Goal: Task Accomplishment & Management: Use online tool/utility

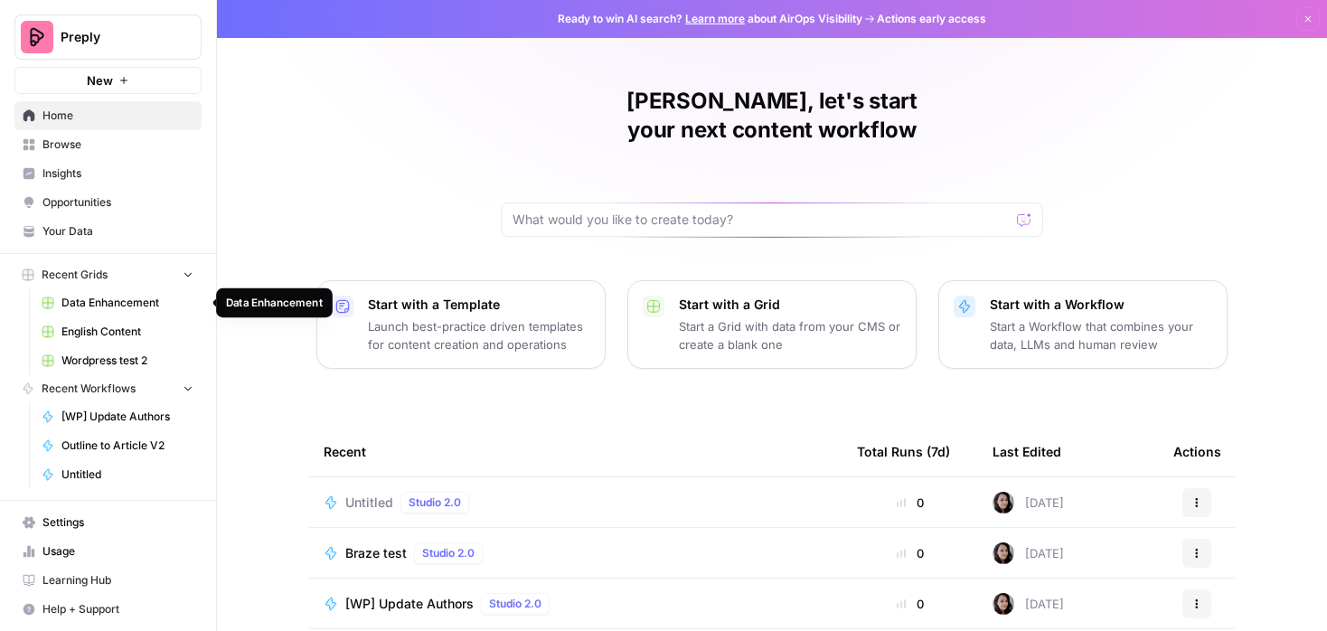
click at [144, 288] on link "Data Enhancement" at bounding box center [117, 302] width 168 height 29
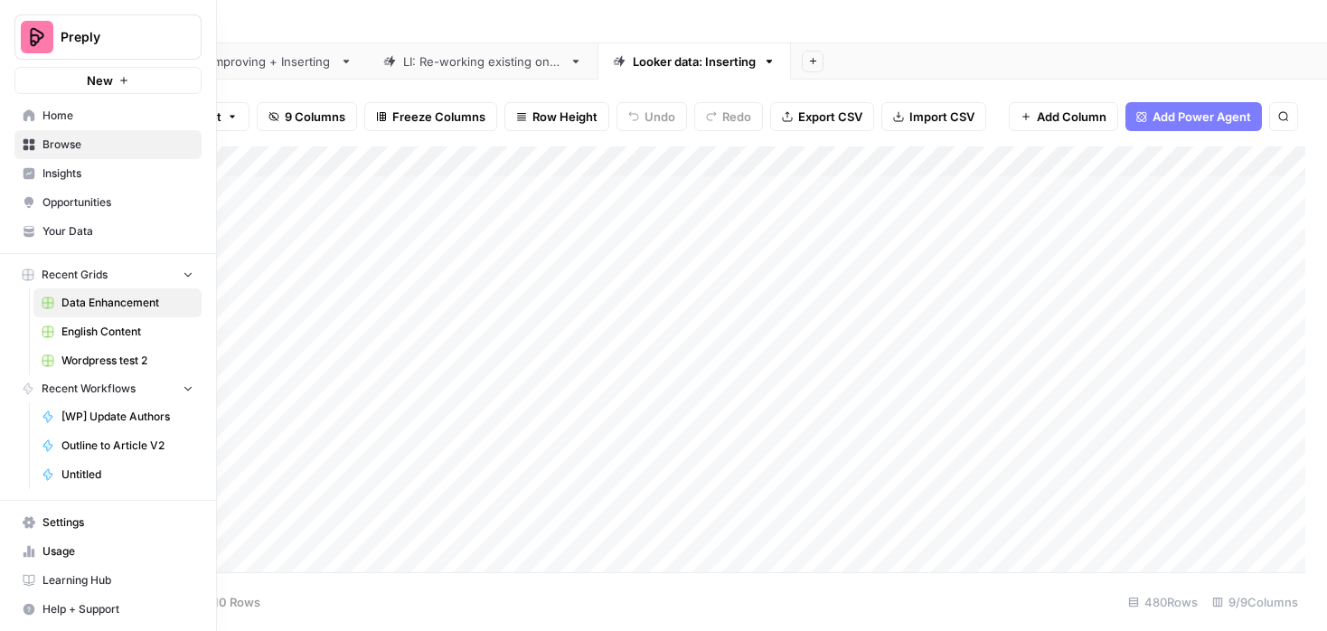
click at [29, 134] on link "Browse" at bounding box center [107, 144] width 187 height 29
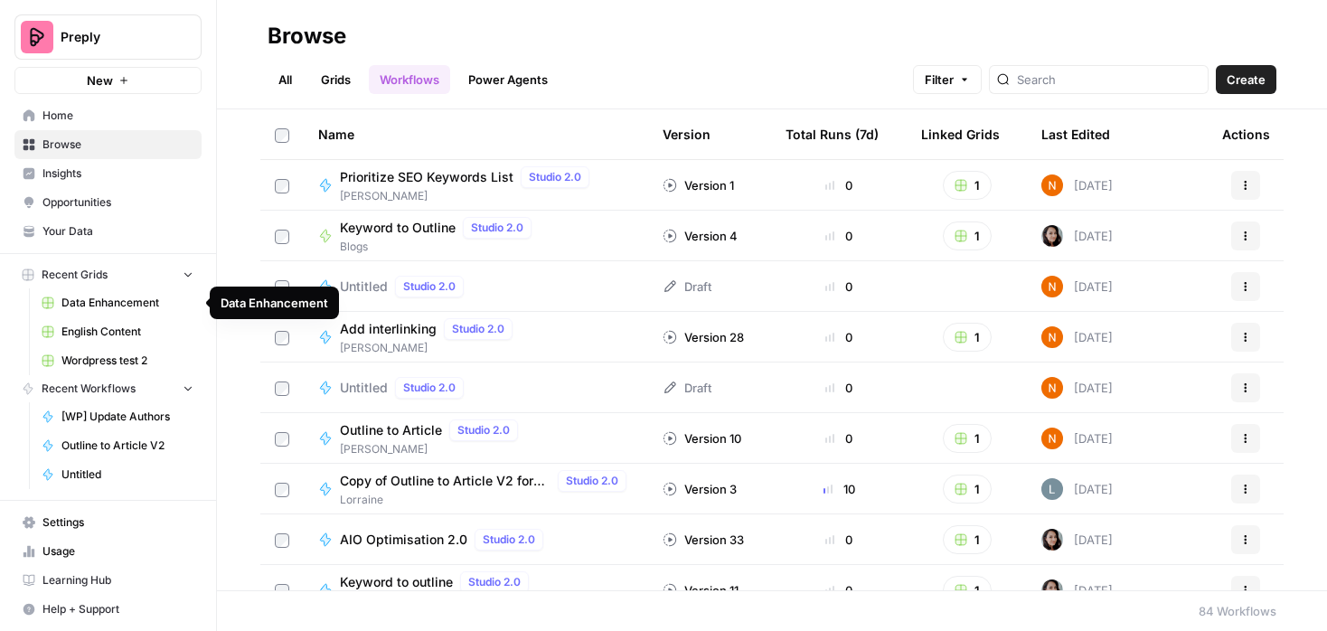
click at [145, 303] on span "Data Enhancement" at bounding box center [127, 303] width 132 height 16
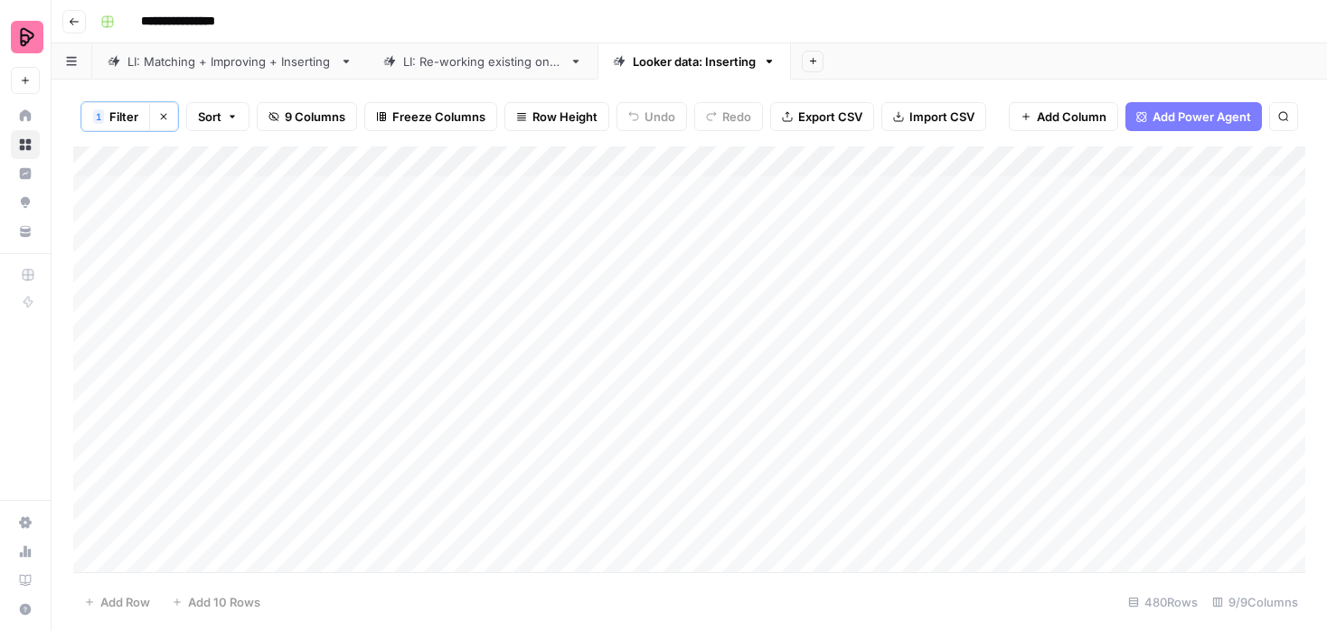
click at [196, 18] on input "**********" at bounding box center [199, 21] width 132 height 29
click at [193, 17] on input "**********" at bounding box center [199, 21] width 132 height 29
type input "**********"
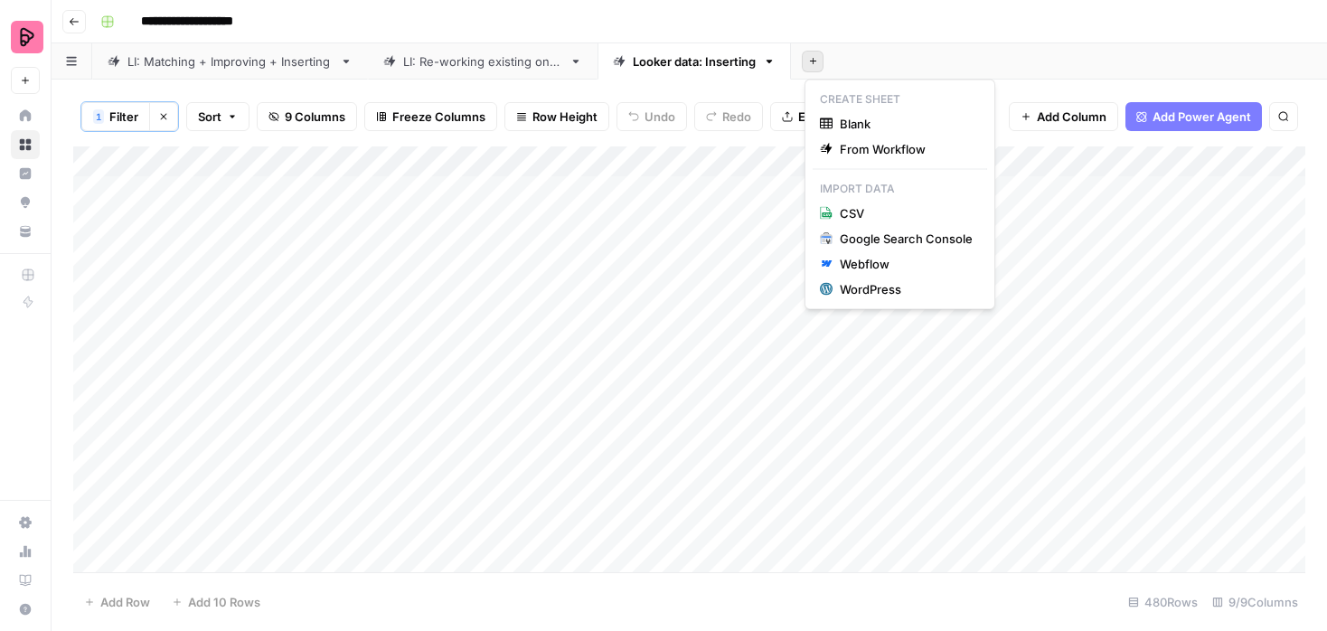
click at [814, 60] on icon "button" at bounding box center [812, 61] width 6 height 6
click at [855, 116] on span "Blank" at bounding box center [906, 124] width 133 height 18
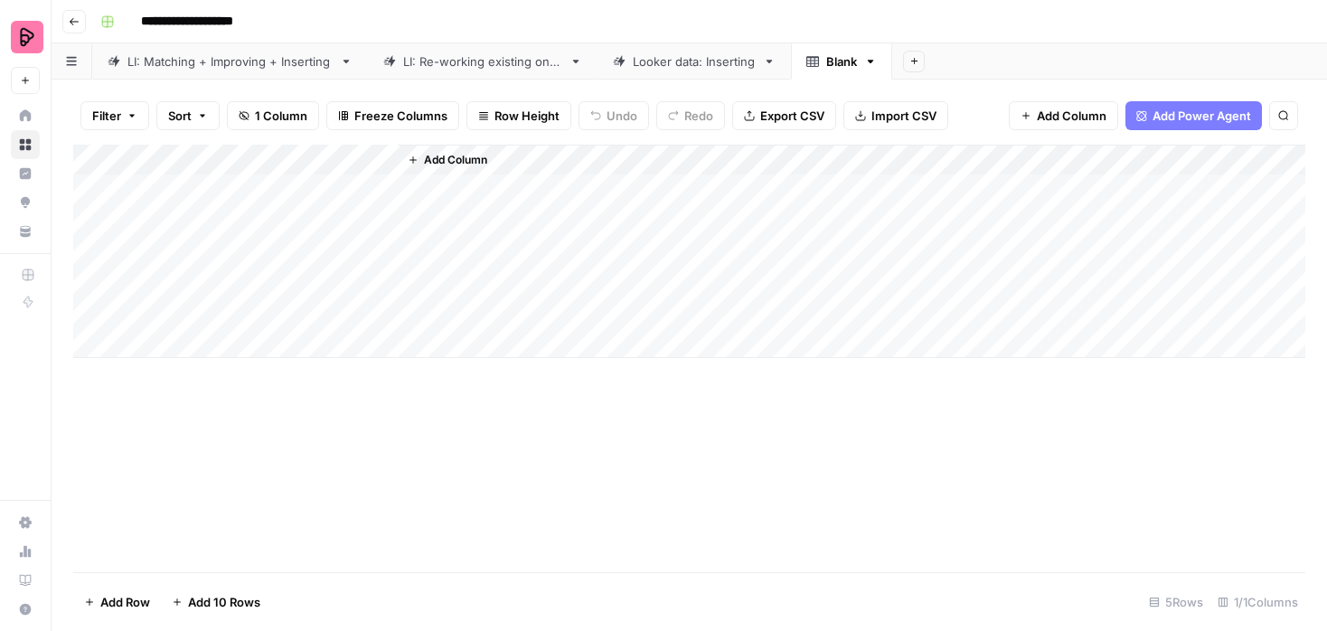
click at [873, 60] on icon "button" at bounding box center [871, 62] width 6 height 4
click at [900, 98] on div "Rename Sheet" at bounding box center [940, 96] width 114 height 18
click at [852, 68] on input "*****" at bounding box center [842, 62] width 33 height 24
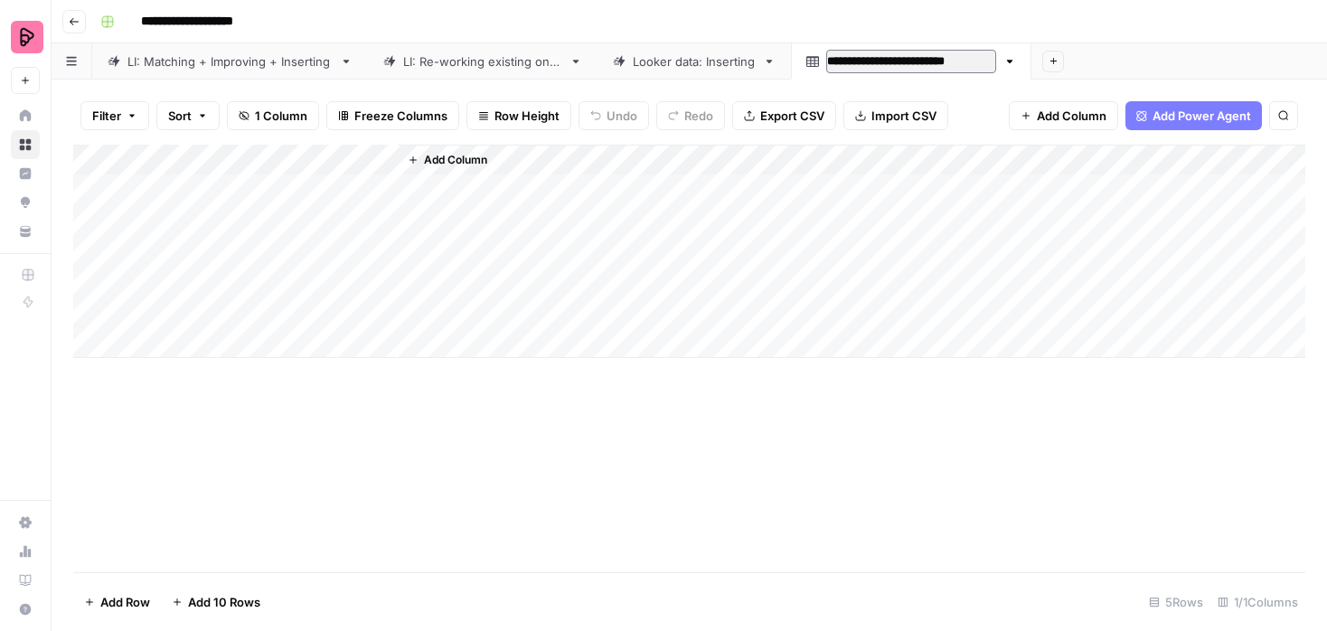
type input "**********"
click at [717, 68] on div "Looker data: Inserting" at bounding box center [694, 61] width 123 height 18
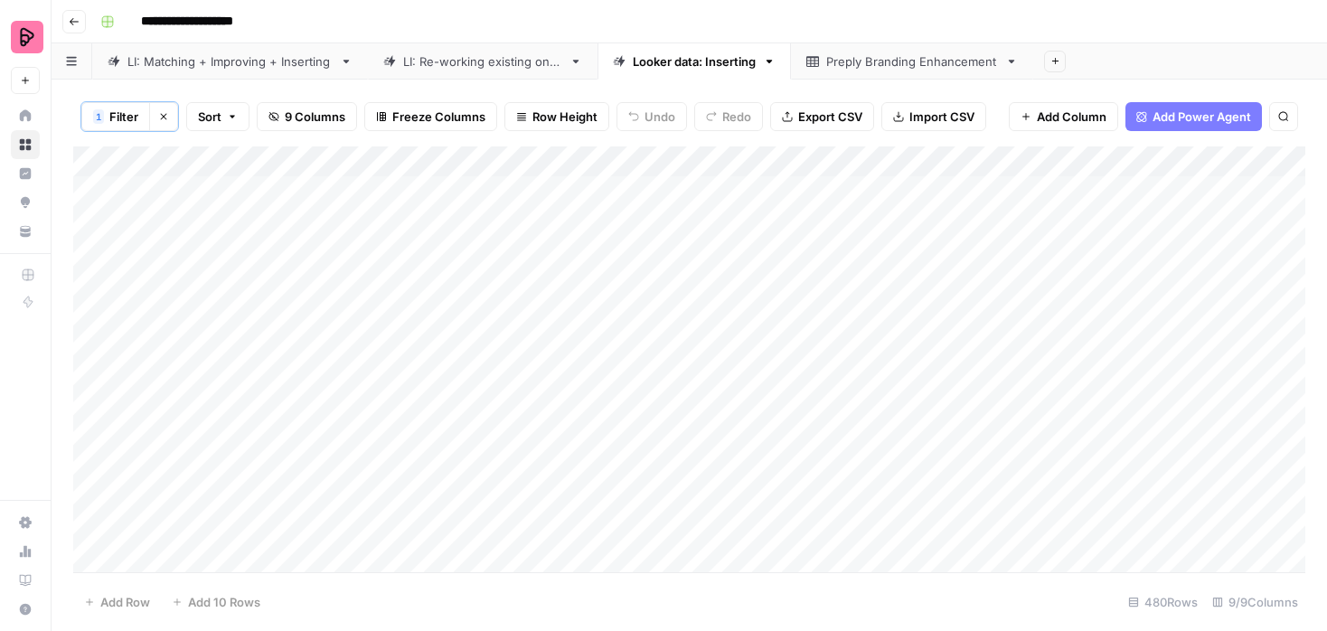
click at [1012, 59] on icon at bounding box center [1011, 61] width 13 height 13
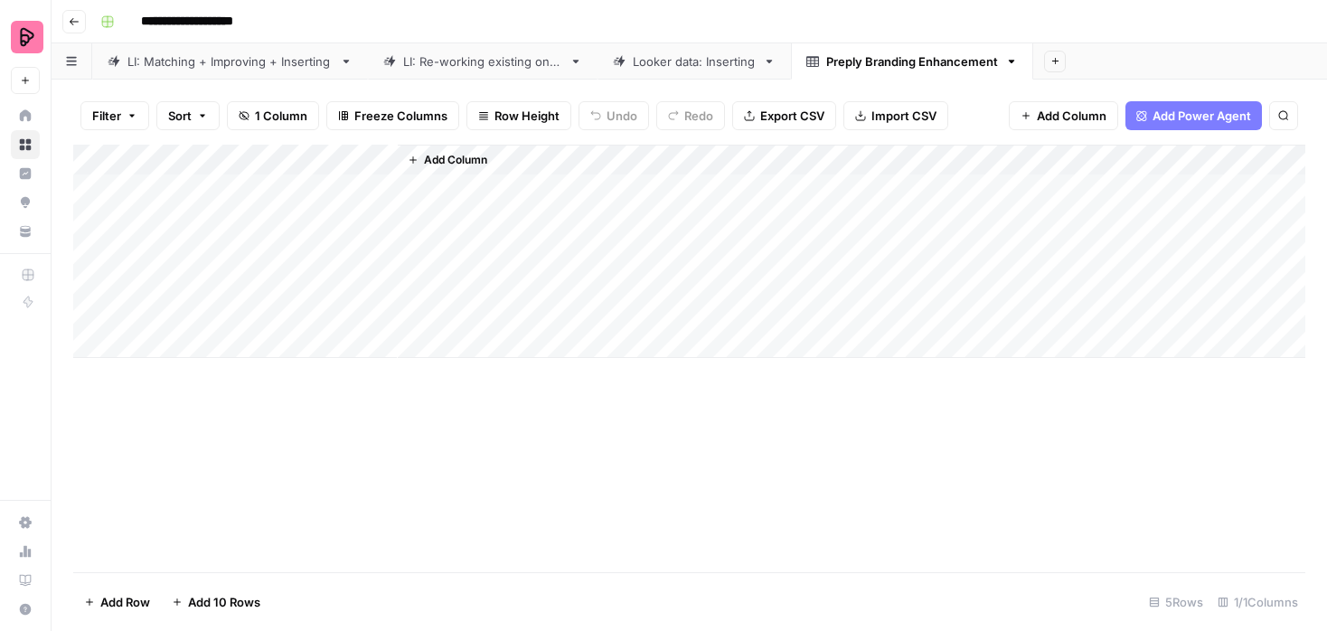
click at [1012, 59] on icon "button" at bounding box center [1011, 61] width 13 height 13
click at [1049, 162] on span "Delete Sheet" at bounding box center [1086, 162] width 87 height 18
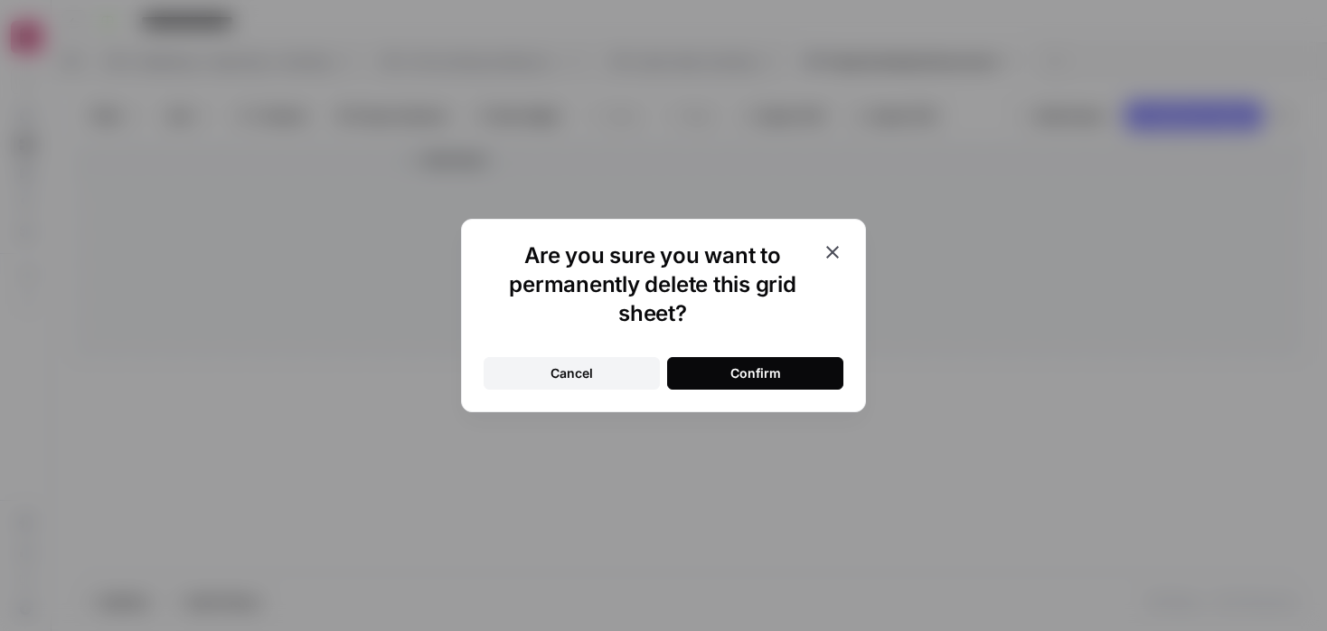
click at [811, 366] on button "Confirm" at bounding box center [755, 373] width 176 height 33
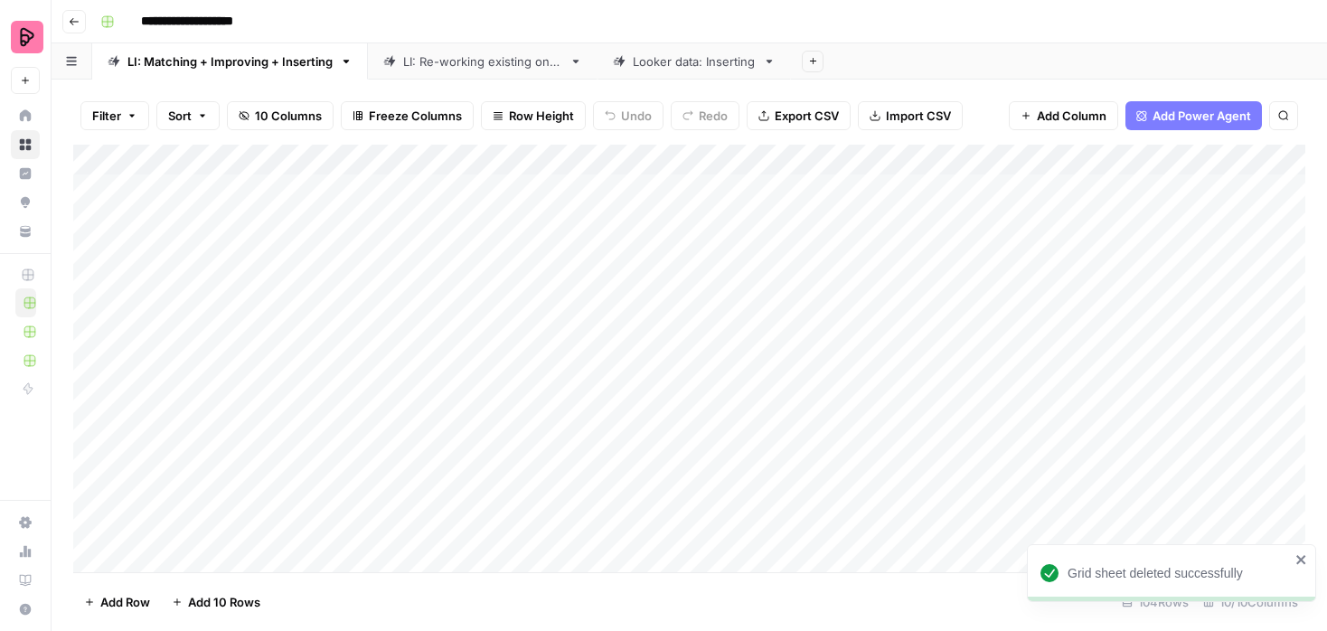
click at [775, 60] on icon at bounding box center [769, 61] width 13 height 13
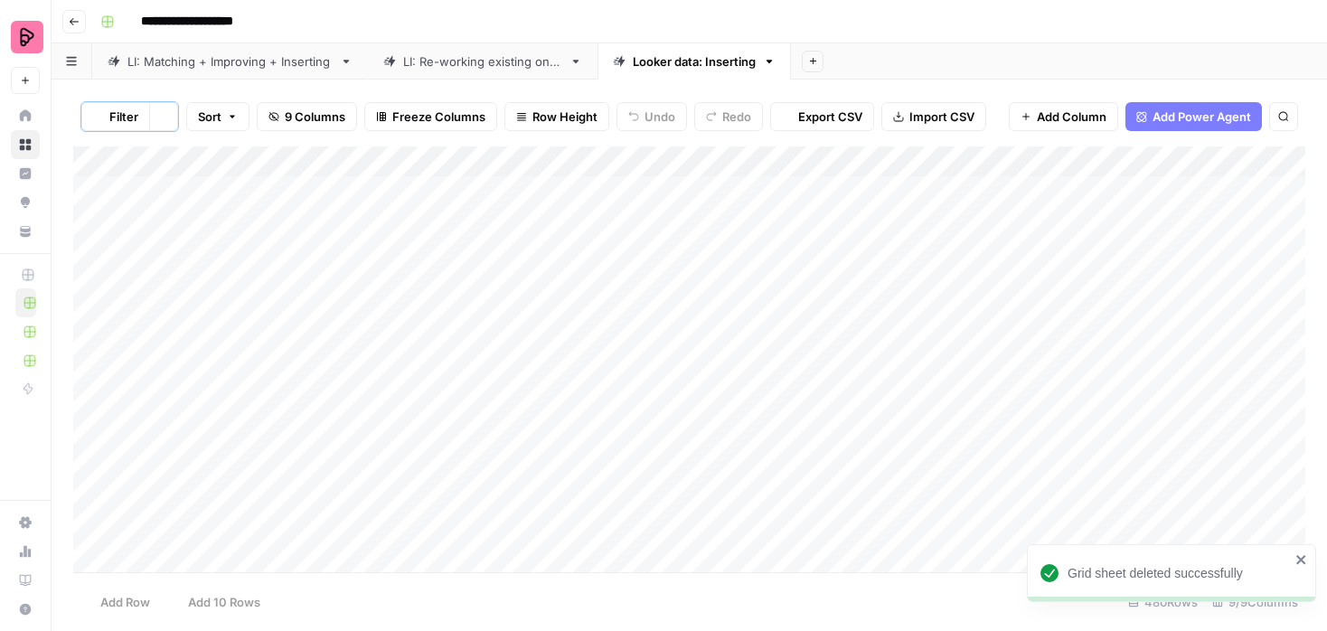
click at [773, 61] on icon "button" at bounding box center [770, 62] width 6 height 4
click at [805, 115] on span "Duplicate Sheet" at bounding box center [844, 121] width 87 height 18
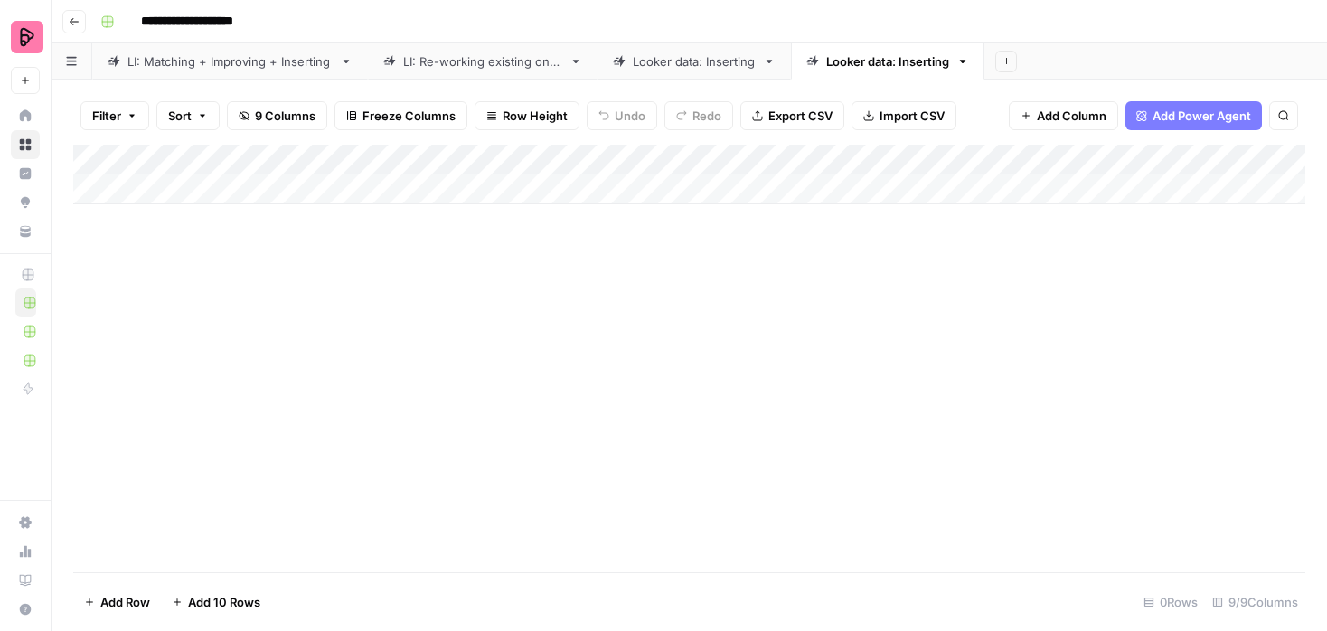
click at [966, 61] on icon "button" at bounding box center [963, 62] width 6 height 4
click at [994, 95] on div "Rename Sheet" at bounding box center [1033, 96] width 114 height 18
click at [852, 55] on input "**********" at bounding box center [889, 62] width 127 height 24
click at [877, 59] on input "**********" at bounding box center [889, 62] width 127 height 24
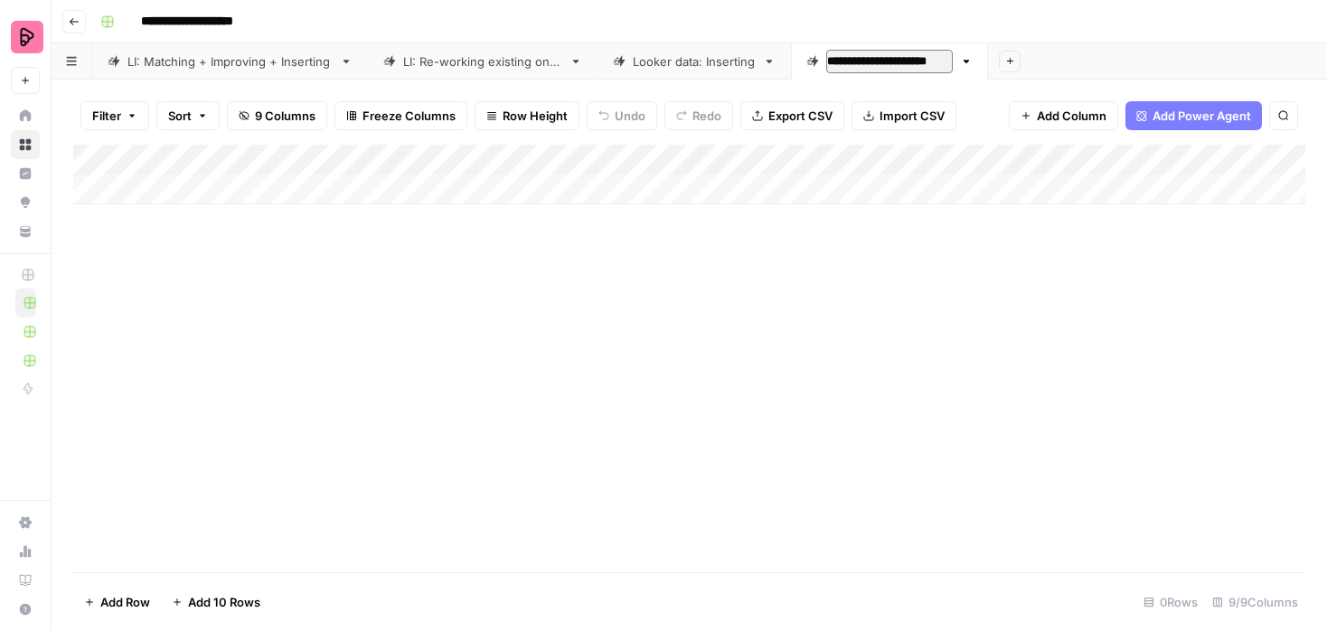
click at [877, 59] on input "**********" at bounding box center [889, 62] width 127 height 24
type input "**********"
click at [645, 53] on div "Looker data: Inserting" at bounding box center [694, 61] width 123 height 18
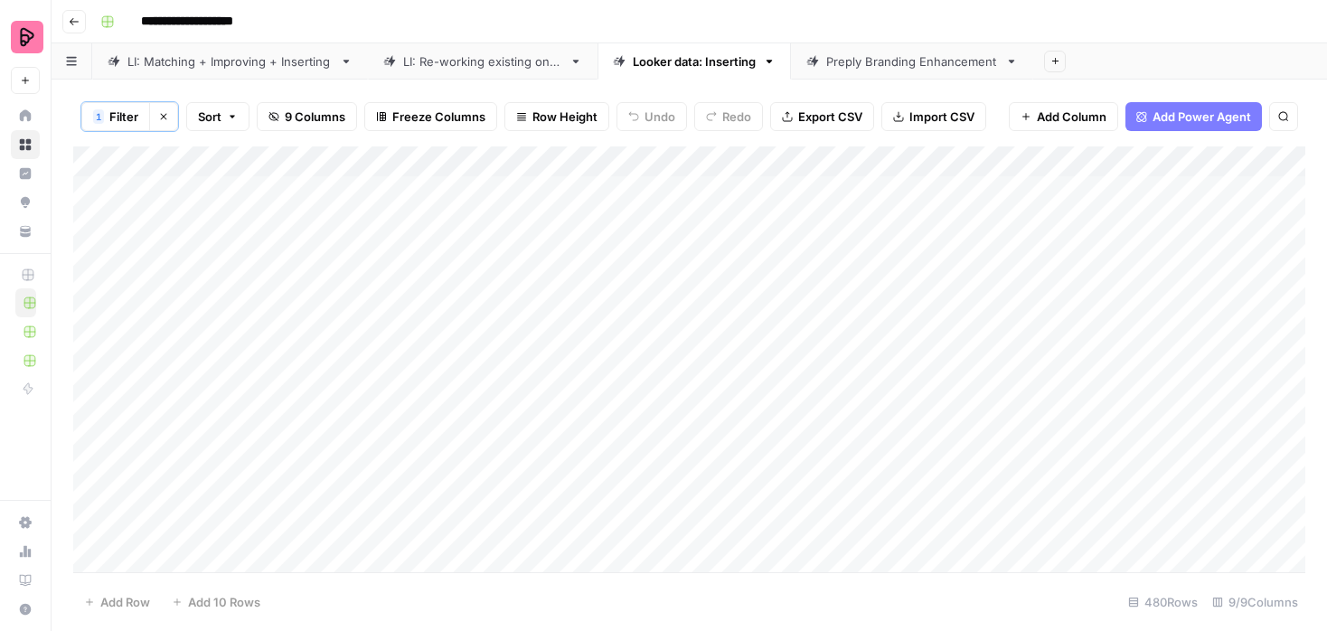
click at [915, 70] on div "Preply Branding Enhancement" at bounding box center [912, 61] width 172 height 18
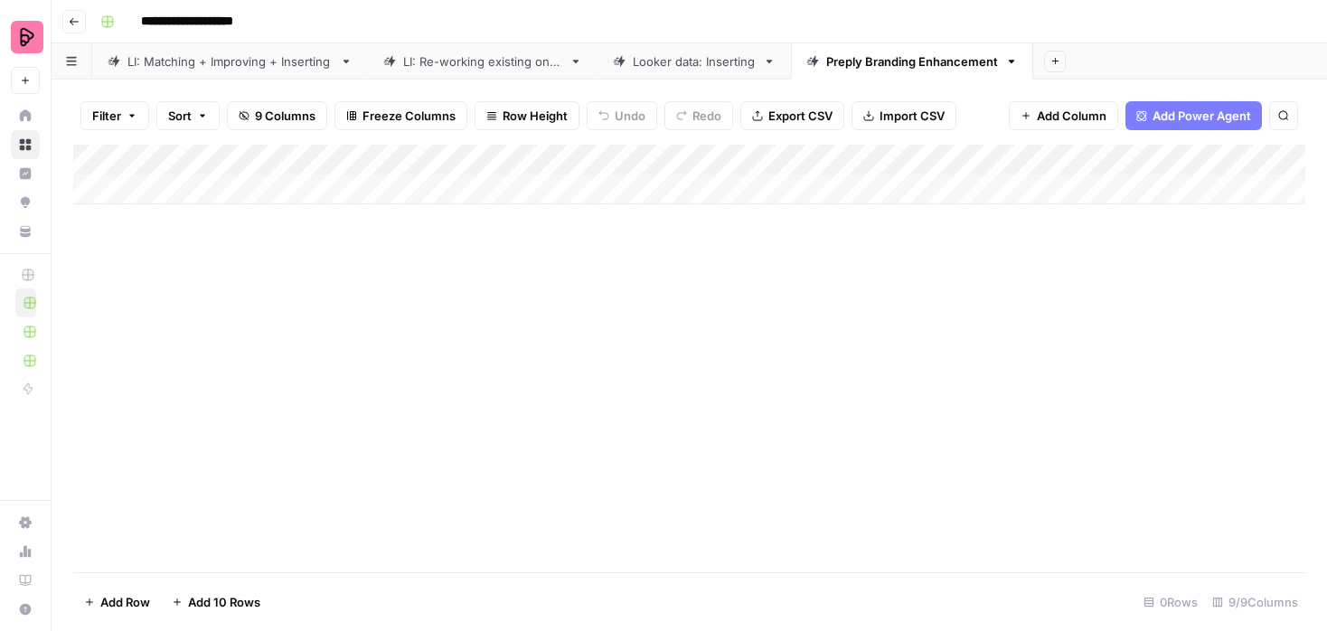
click at [1033, 157] on div "Add Column" at bounding box center [689, 175] width 1232 height 60
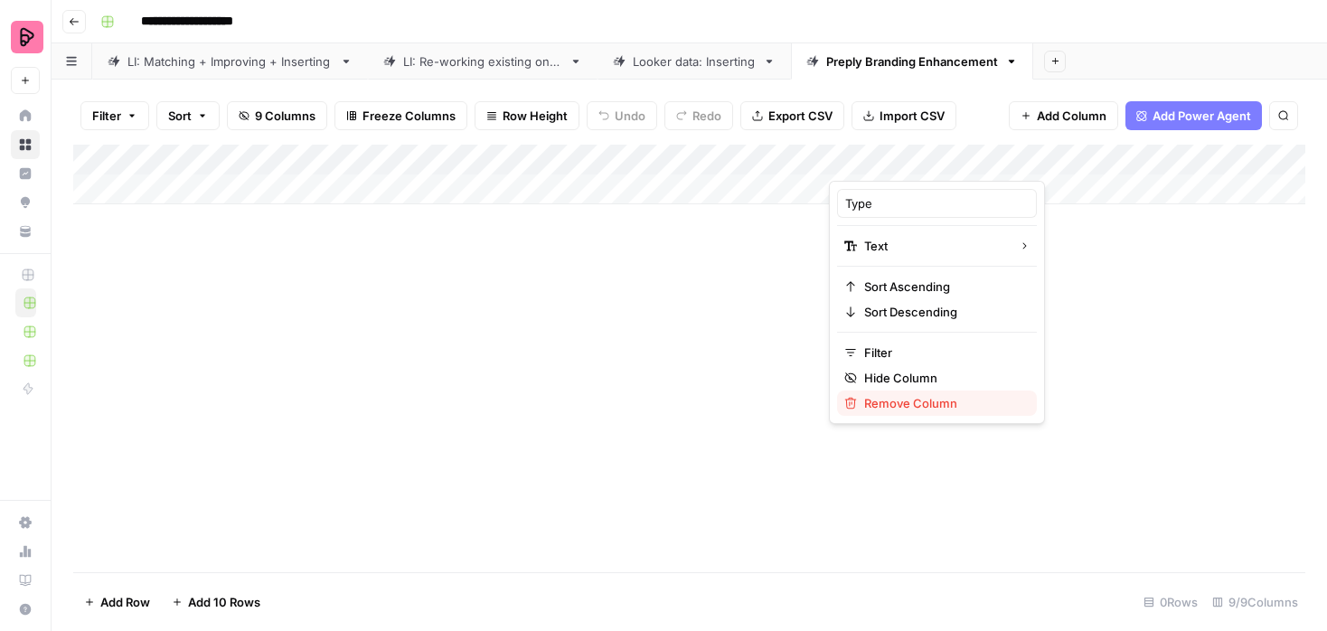
click at [890, 400] on span "Remove Column" at bounding box center [943, 403] width 158 height 18
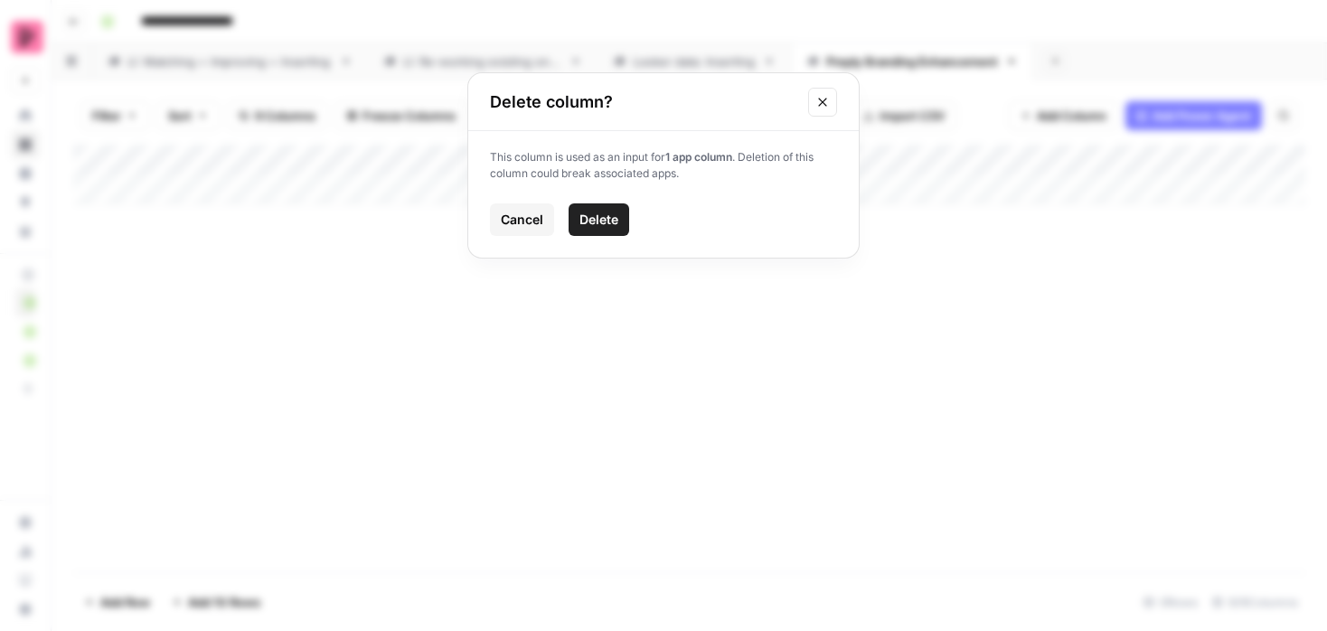
click at [582, 217] on span "Delete" at bounding box center [598, 220] width 39 height 18
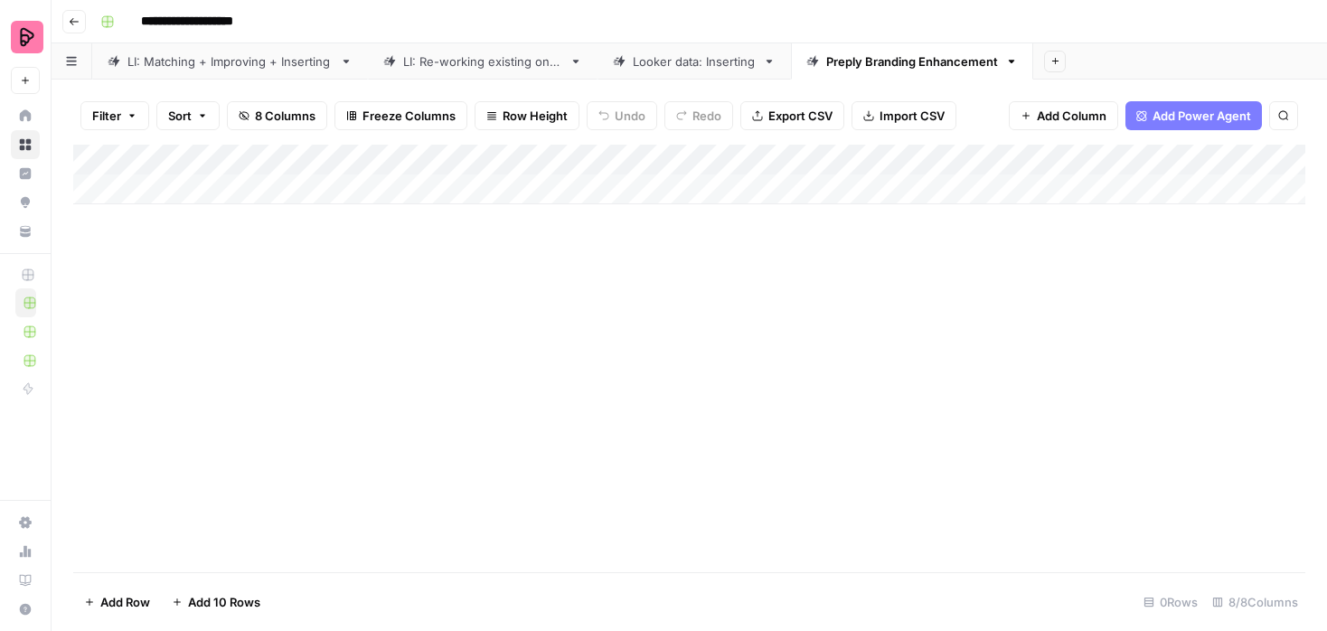
click at [814, 153] on div "Add Column" at bounding box center [689, 175] width 1232 height 60
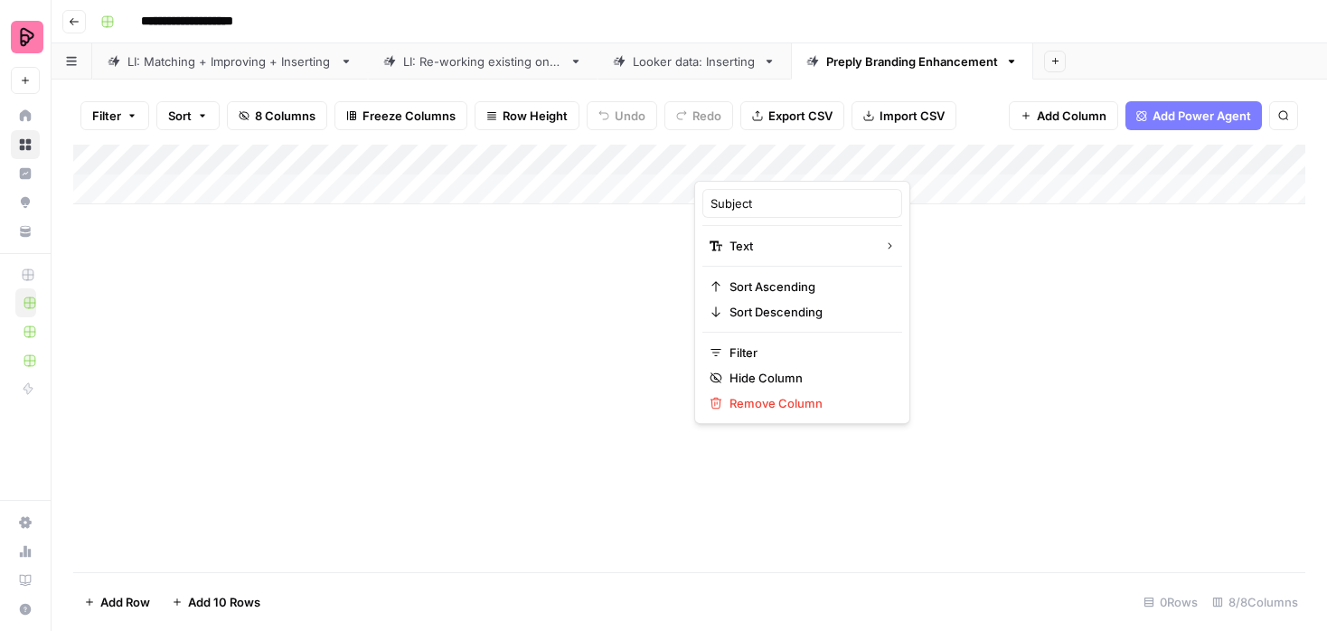
click at [940, 303] on div "Add Column" at bounding box center [689, 359] width 1232 height 428
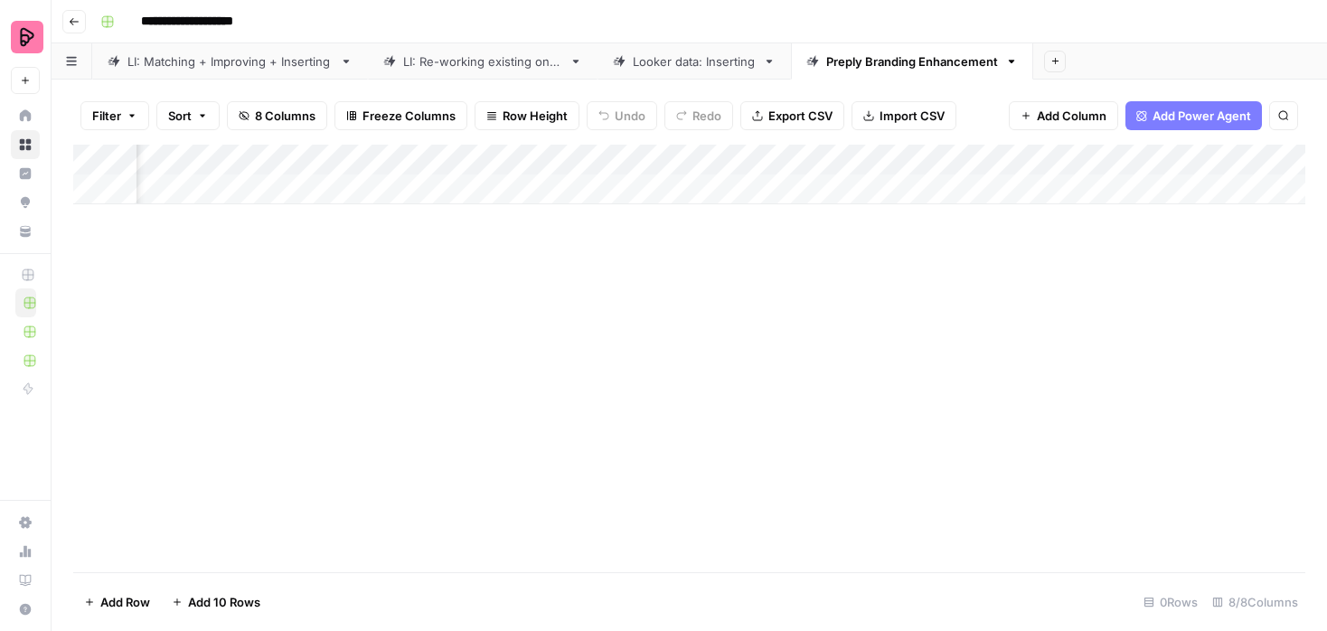
scroll to position [0, 500]
click at [892, 157] on div "Add Column" at bounding box center [689, 175] width 1232 height 60
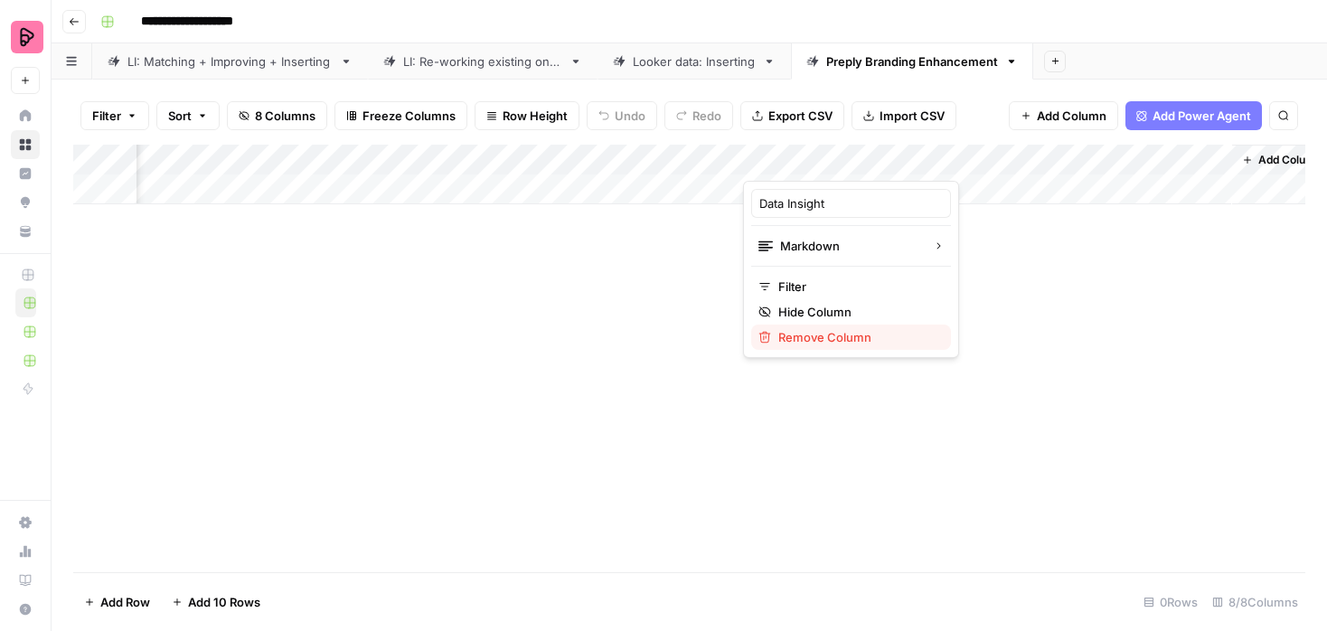
click at [861, 330] on span "Remove Column" at bounding box center [857, 337] width 158 height 18
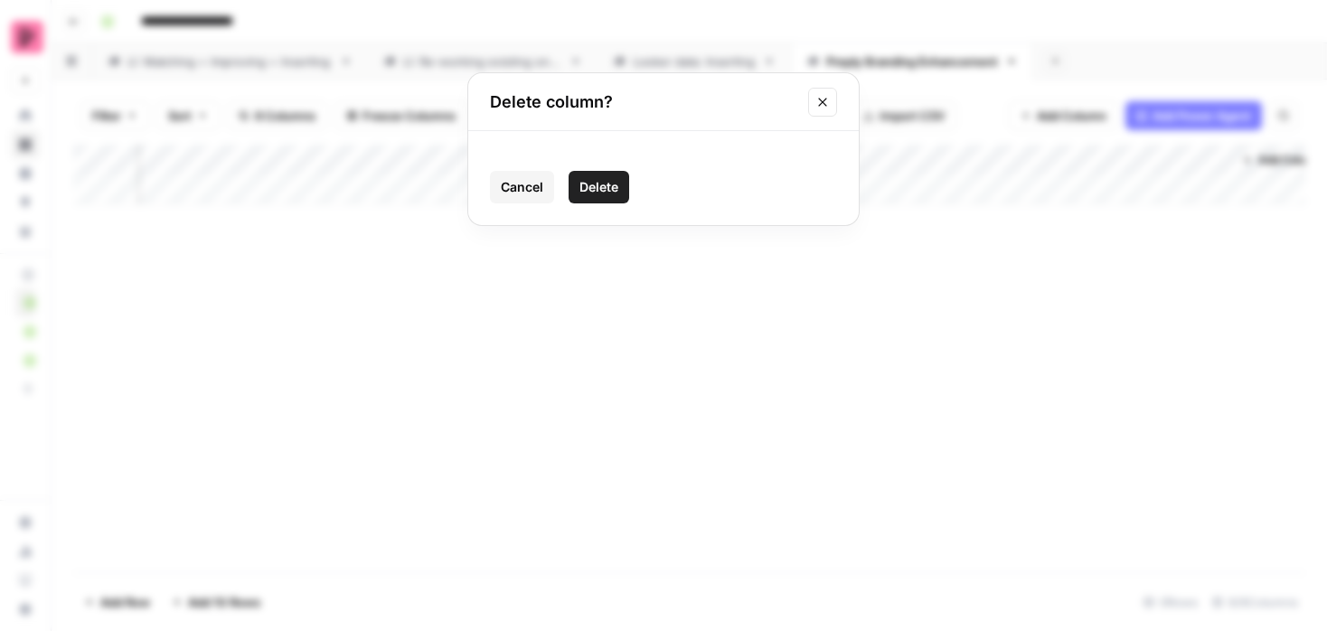
click at [606, 176] on button "Delete" at bounding box center [599, 187] width 61 height 33
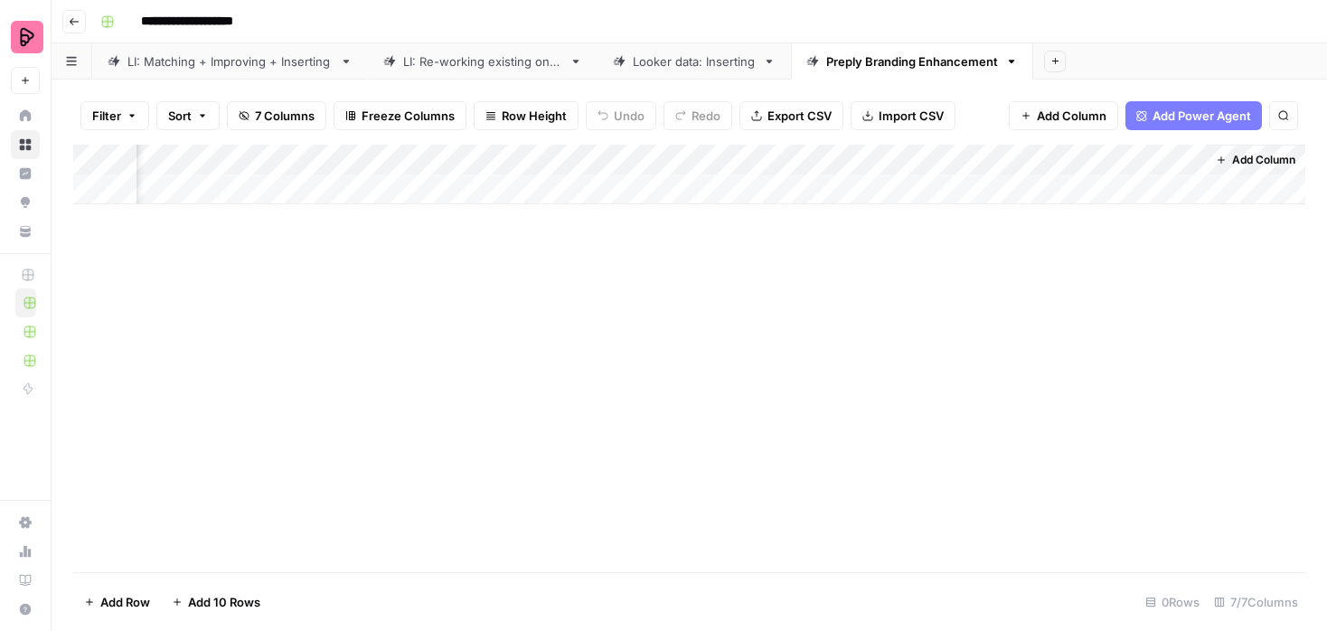
scroll to position [0, 364]
click at [1027, 159] on div "Add Column" at bounding box center [689, 175] width 1232 height 60
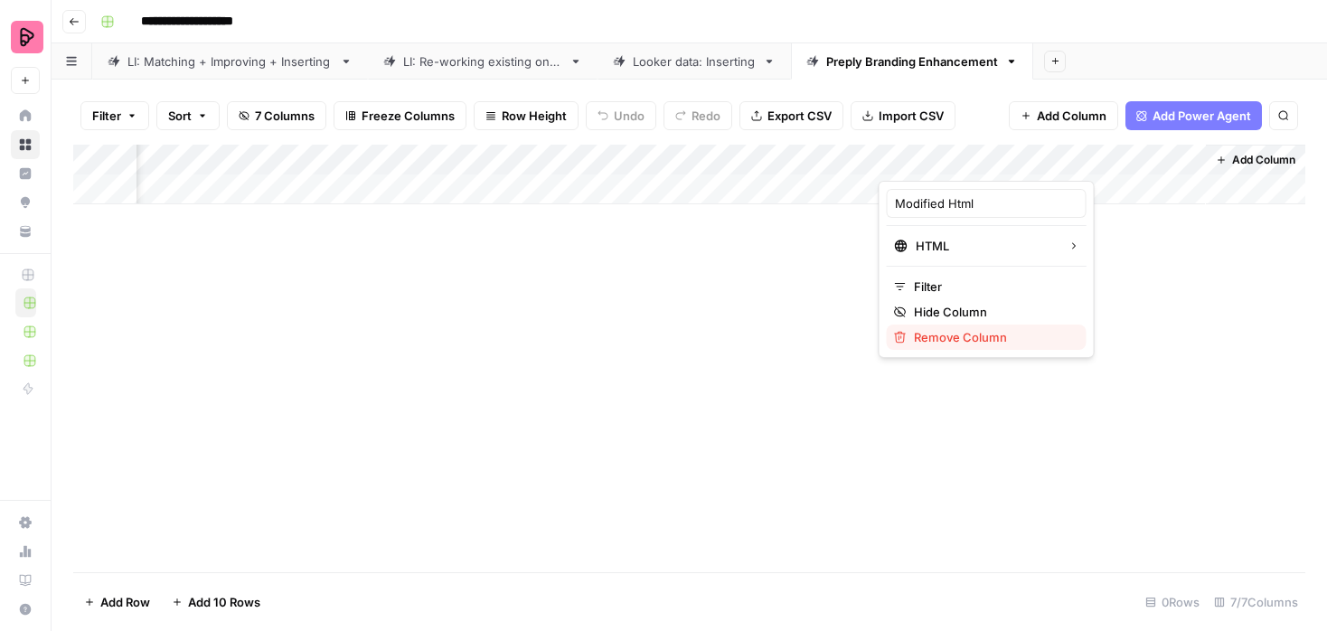
click at [926, 335] on span "Remove Column" at bounding box center [993, 337] width 158 height 18
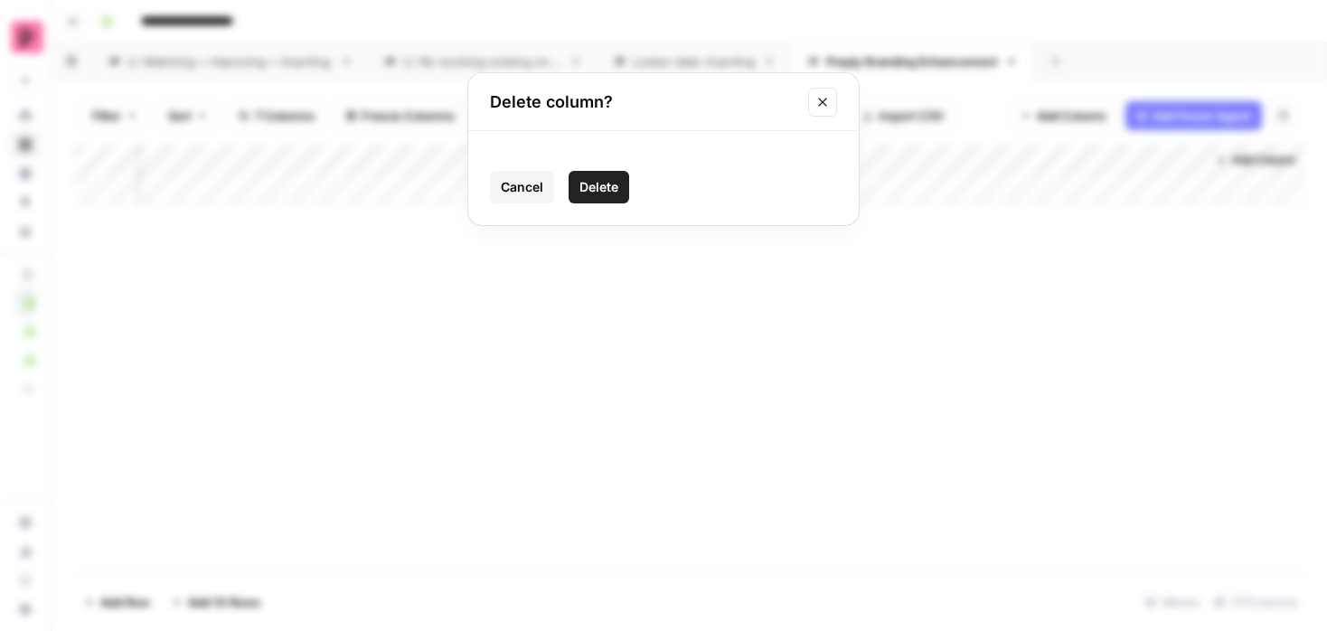
click at [607, 188] on span "Delete" at bounding box center [598, 187] width 39 height 18
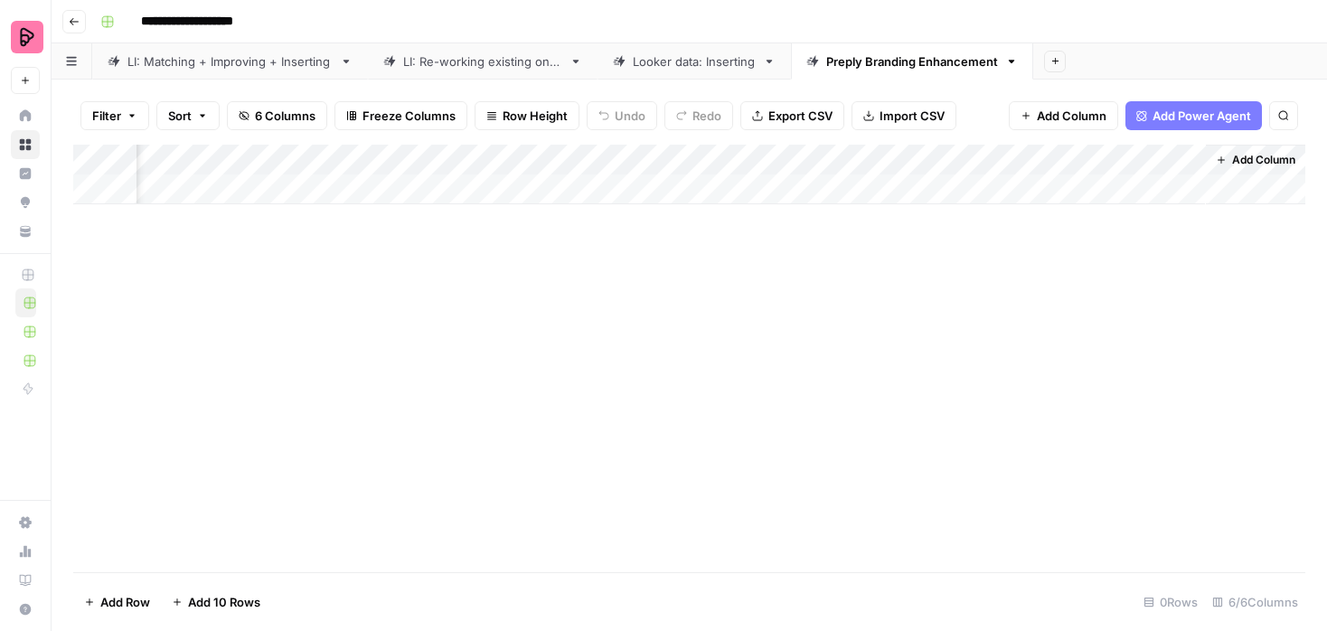
scroll to position [0, 202]
click at [1187, 156] on div "Add Column" at bounding box center [689, 175] width 1232 height 60
click at [1087, 328] on span "Remove Column" at bounding box center [1156, 337] width 158 height 18
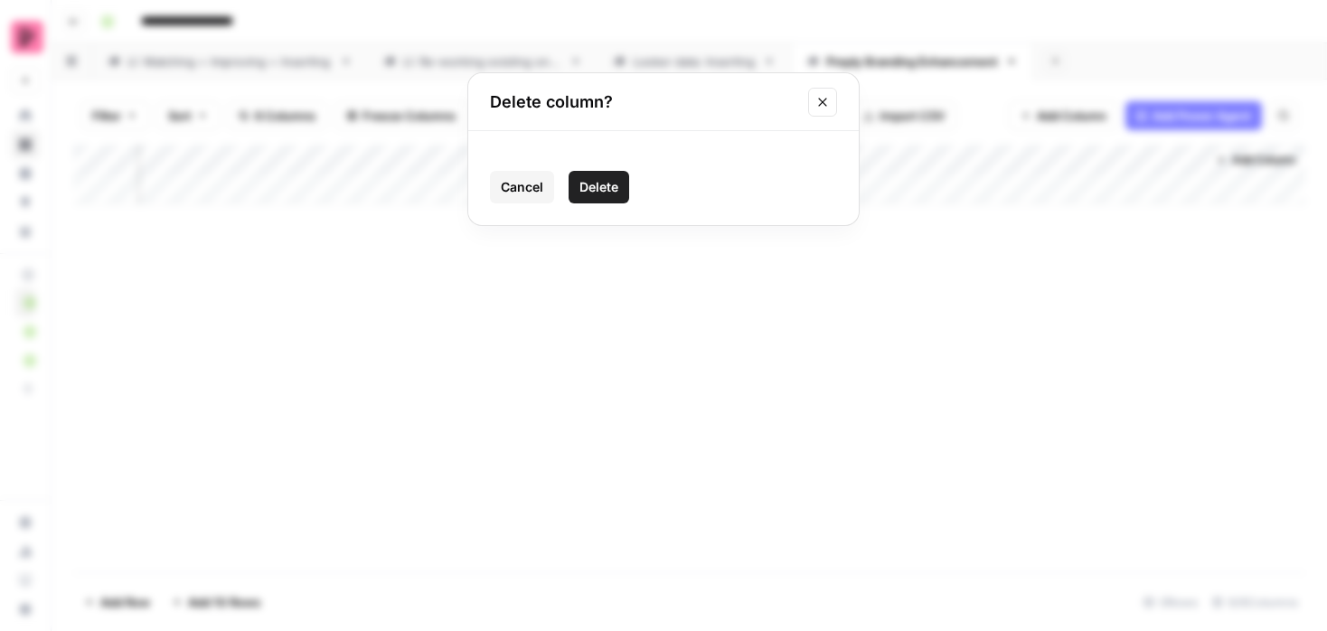
click at [611, 184] on span "Delete" at bounding box center [598, 187] width 39 height 18
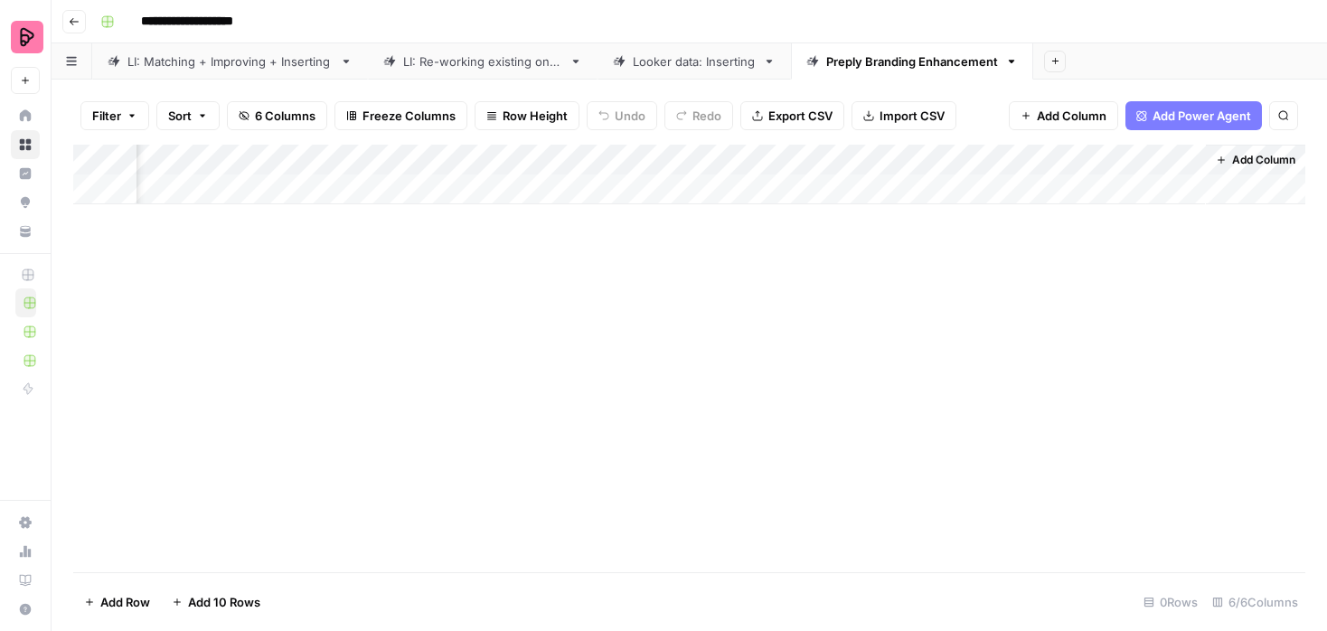
scroll to position [0, 39]
click at [1162, 163] on div "Add Column" at bounding box center [689, 175] width 1232 height 60
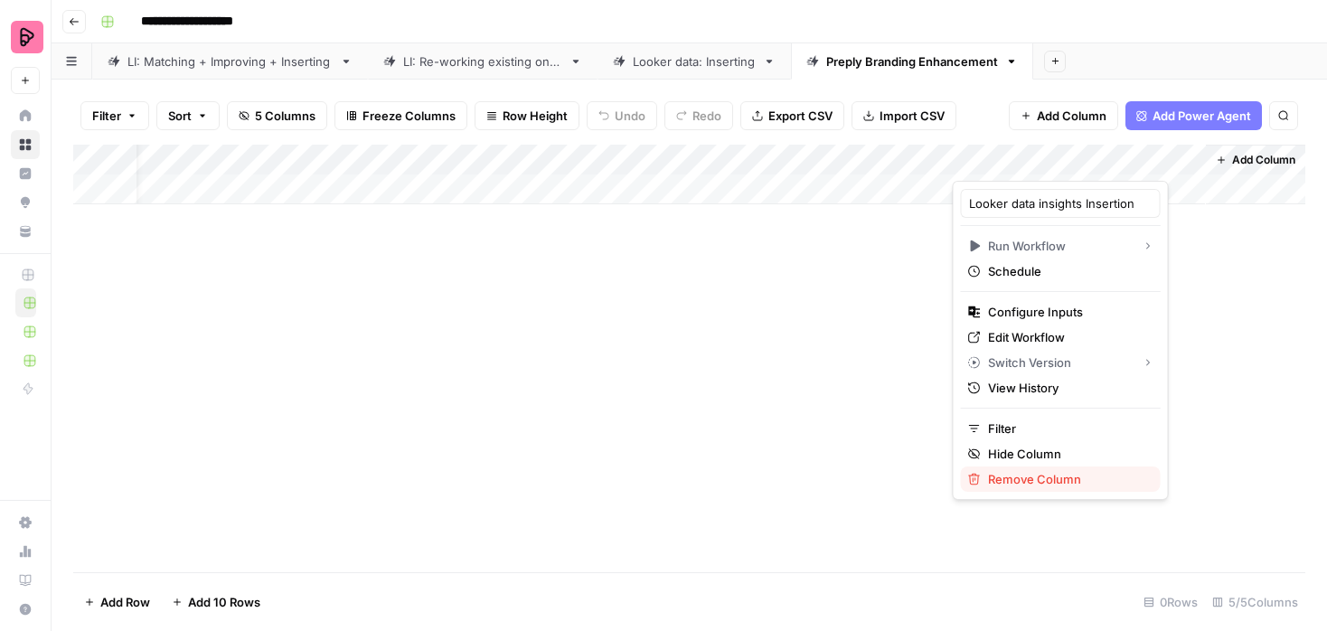
click at [1015, 485] on span "Remove Column" at bounding box center [1067, 479] width 158 height 18
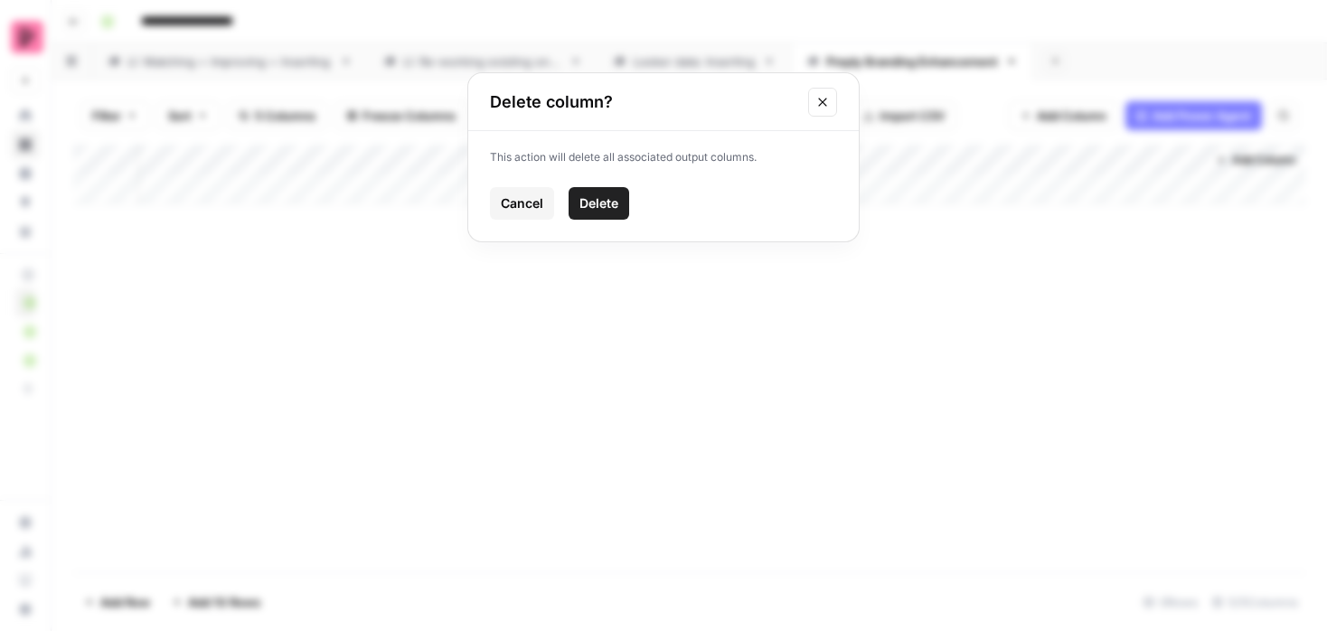
click at [613, 194] on span "Delete" at bounding box center [598, 203] width 39 height 18
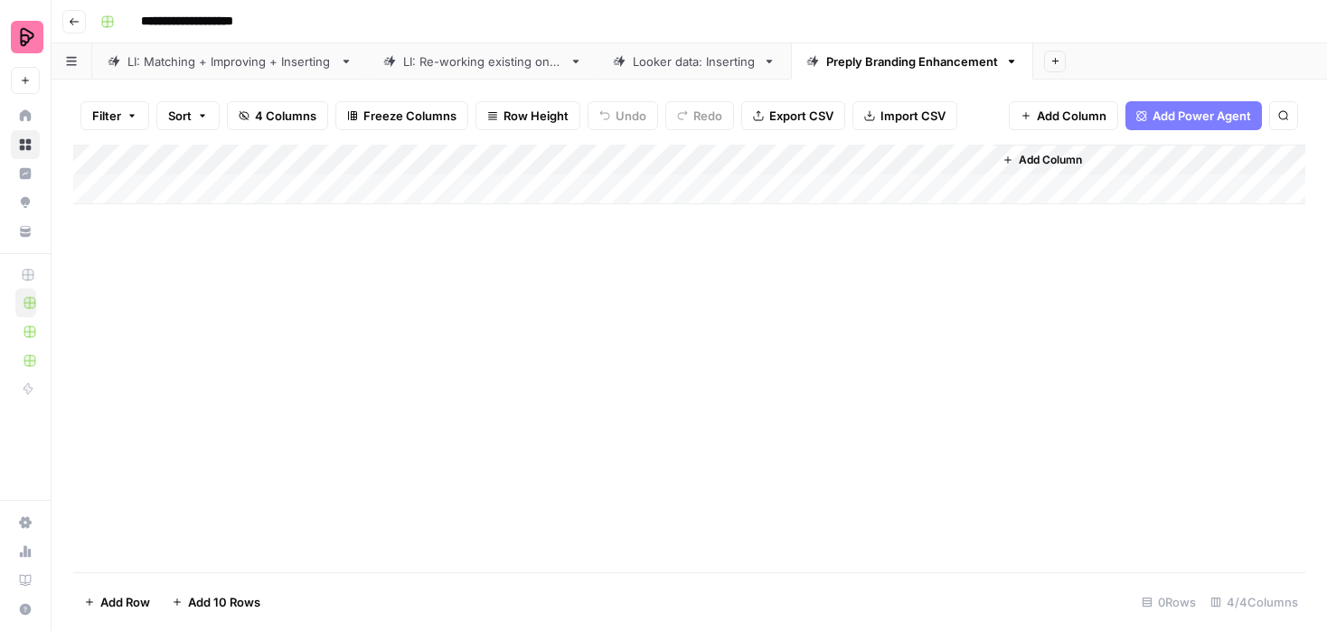
scroll to position [0, 0]
